Goal: Book appointment/travel/reservation

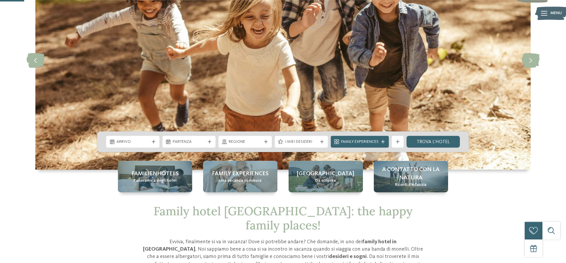
scroll to position [120, 0]
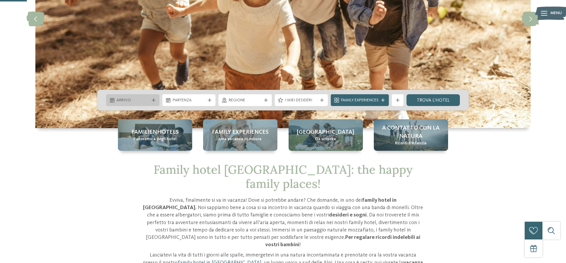
click at [151, 100] on div at bounding box center [154, 100] width 6 height 4
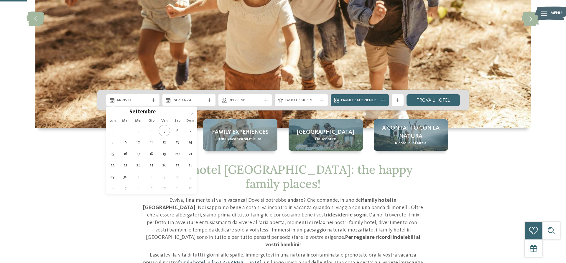
click at [192, 114] on icon at bounding box center [192, 113] width 2 height 4
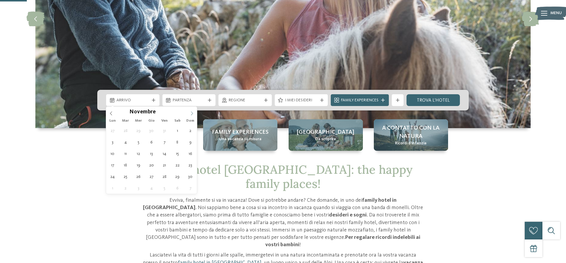
click at [192, 114] on icon at bounding box center [192, 113] width 2 height 4
click at [191, 114] on icon at bounding box center [192, 113] width 4 height 4
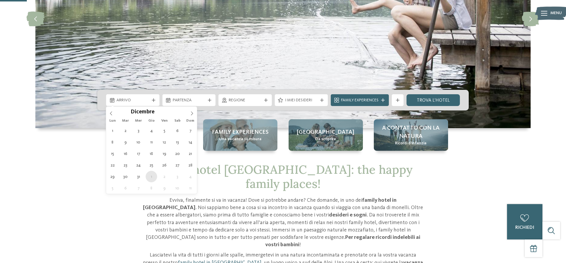
type div "[DATE]"
type input "****"
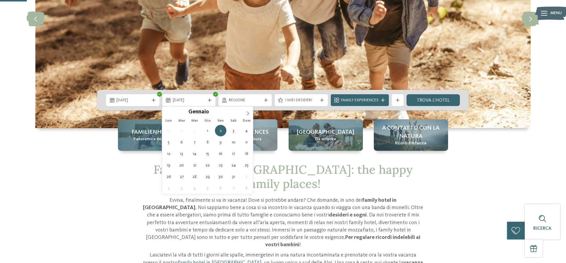
type div "[DATE]"
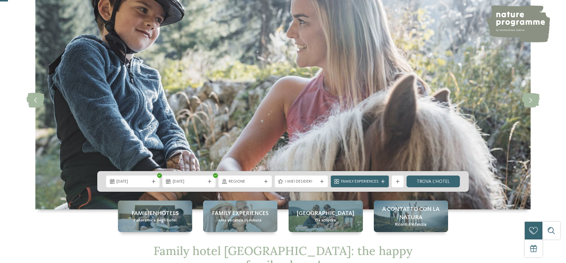
scroll to position [60, 0]
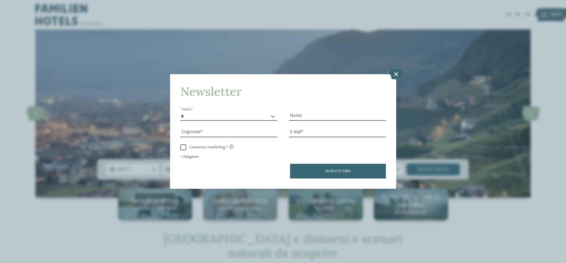
drag, startPoint x: 395, startPoint y: 73, endPoint x: 392, endPoint y: 74, distance: 3.1
click at [394, 73] on icon at bounding box center [396, 74] width 13 height 10
